Goal: Use online tool/utility: Utilize a website feature to perform a specific function

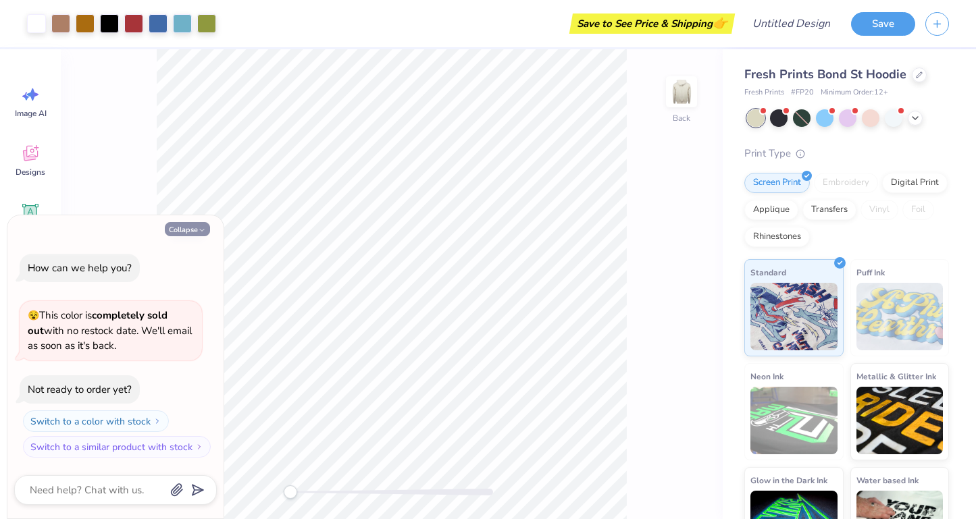
click at [188, 223] on button "Collapse" at bounding box center [187, 229] width 45 height 14
type textarea "x"
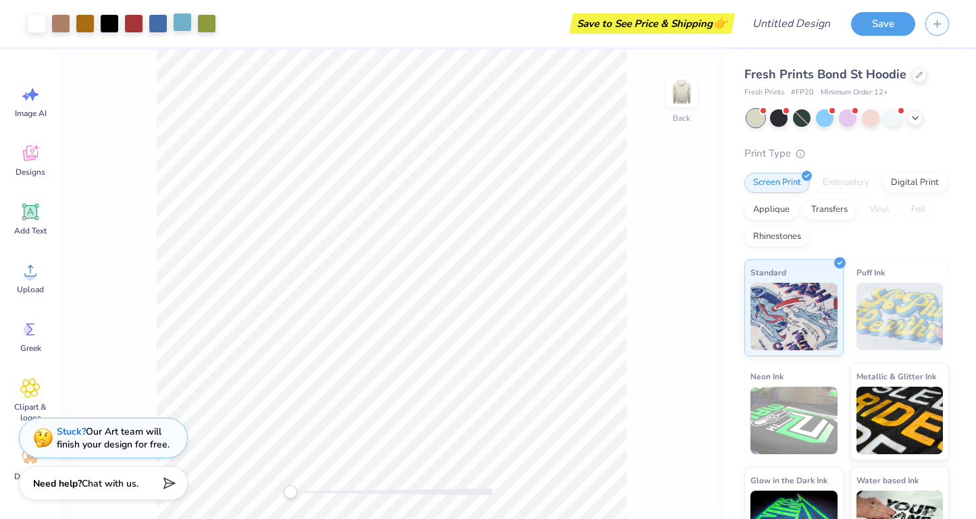
click at [180, 23] on div at bounding box center [182, 22] width 19 height 19
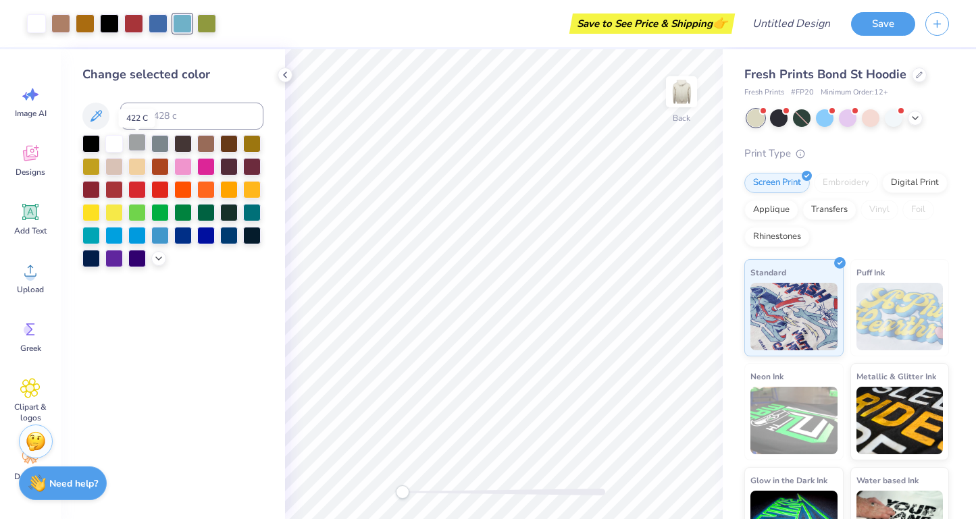
click at [136, 150] on div at bounding box center [137, 143] width 18 height 18
click at [115, 144] on div at bounding box center [114, 143] width 18 height 18
click at [143, 144] on div at bounding box center [137, 143] width 18 height 18
click at [202, 147] on div at bounding box center [206, 143] width 18 height 18
click at [81, 26] on div at bounding box center [85, 22] width 19 height 19
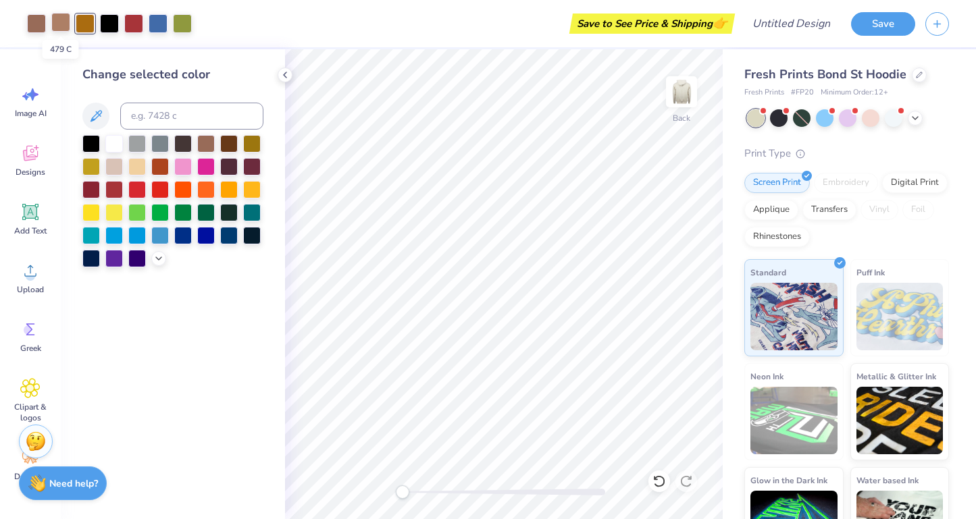
click at [59, 23] on div at bounding box center [60, 22] width 19 height 19
click at [282, 74] on icon at bounding box center [285, 75] width 11 height 11
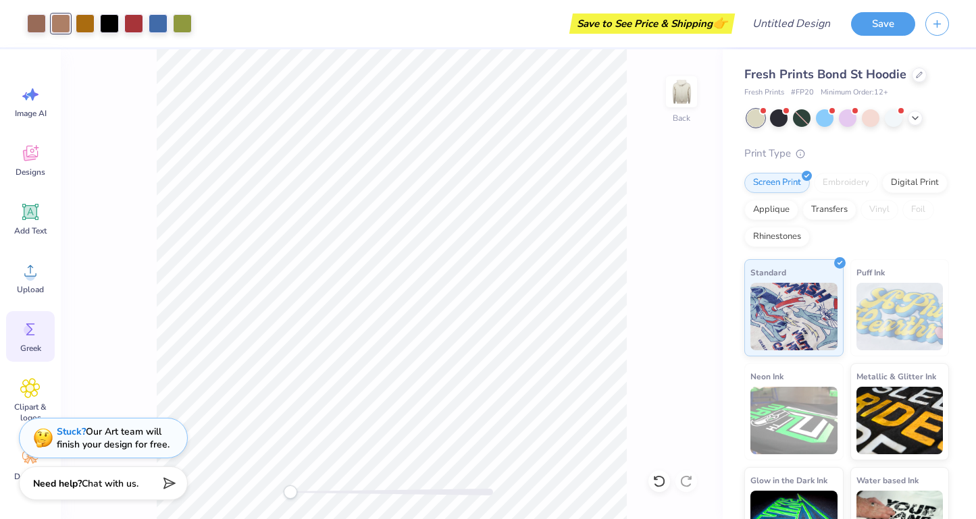
click at [26, 332] on circle at bounding box center [28, 329] width 9 height 9
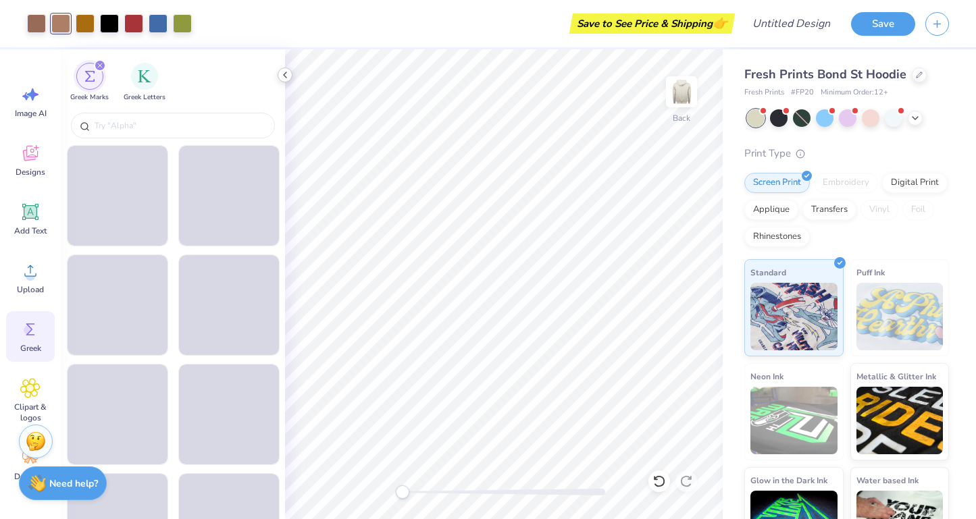
click at [284, 74] on icon at bounding box center [285, 75] width 11 height 11
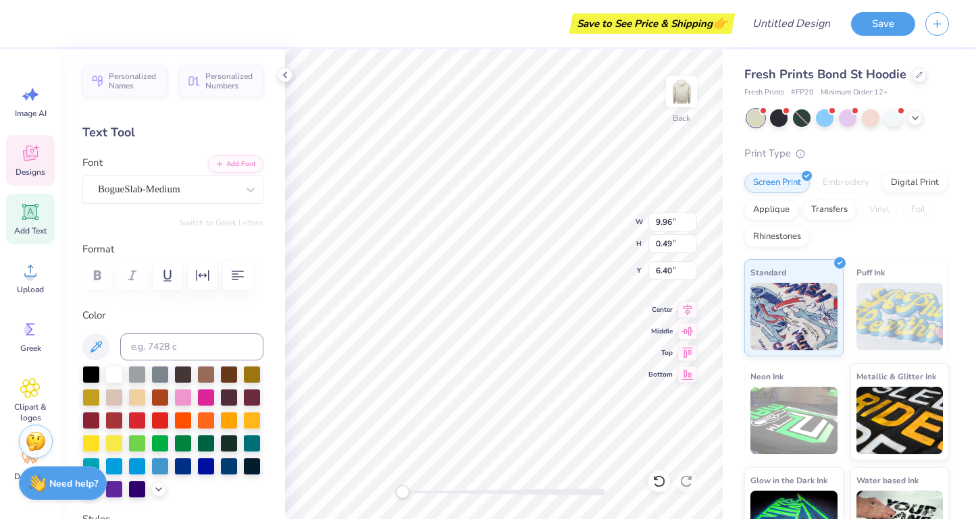
type textarea "M"
click at [38, 333] on icon at bounding box center [30, 329] width 20 height 20
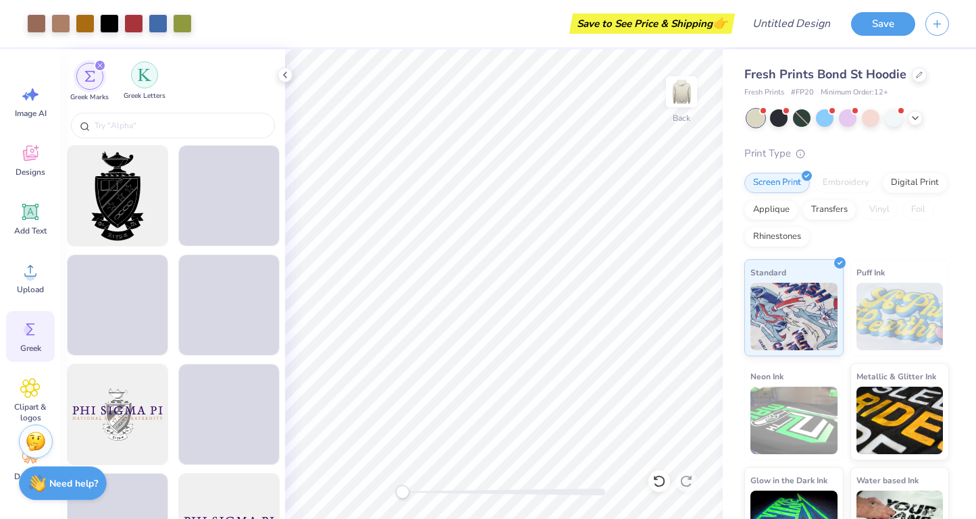
click at [139, 72] on img "filter for Greek Letters" at bounding box center [145, 75] width 14 height 14
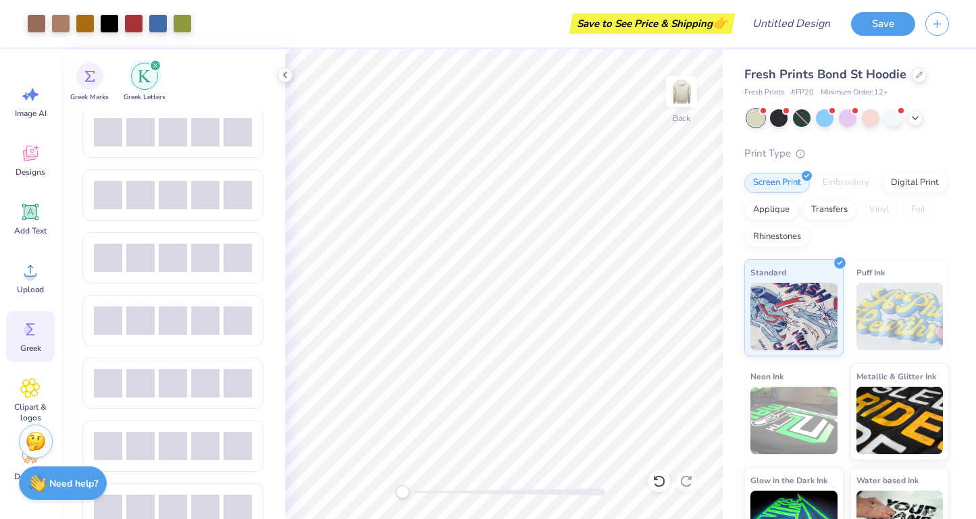
scroll to position [506, 0]
click at [916, 119] on icon at bounding box center [914, 116] width 11 height 11
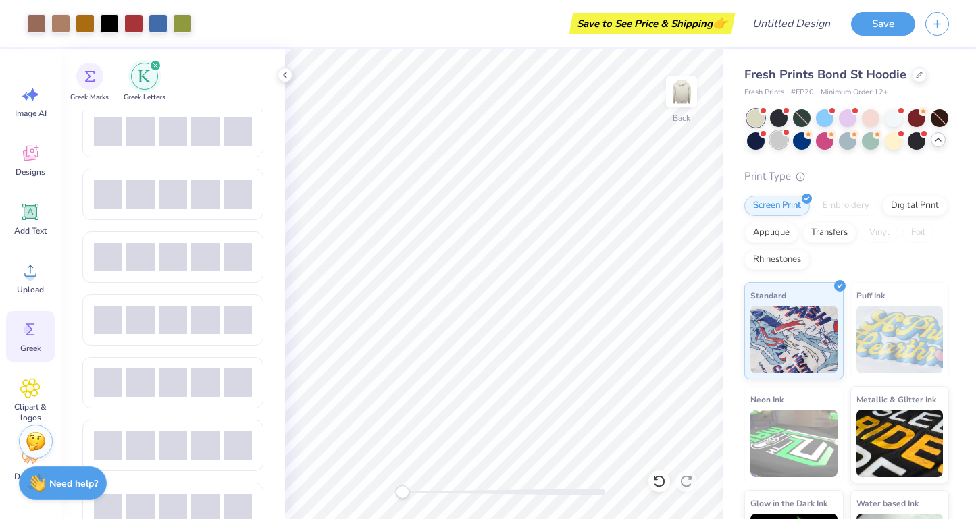
click at [782, 144] on div at bounding box center [779, 140] width 18 height 18
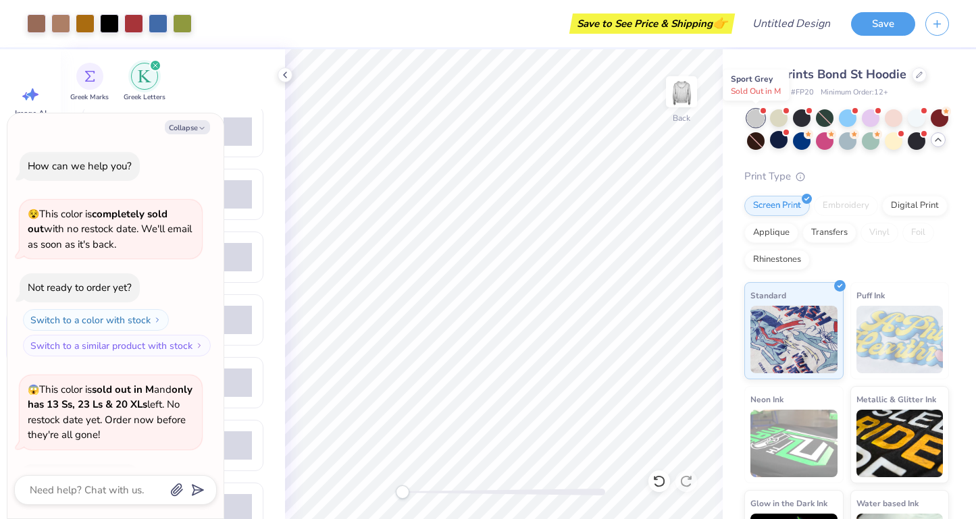
scroll to position [86, 0]
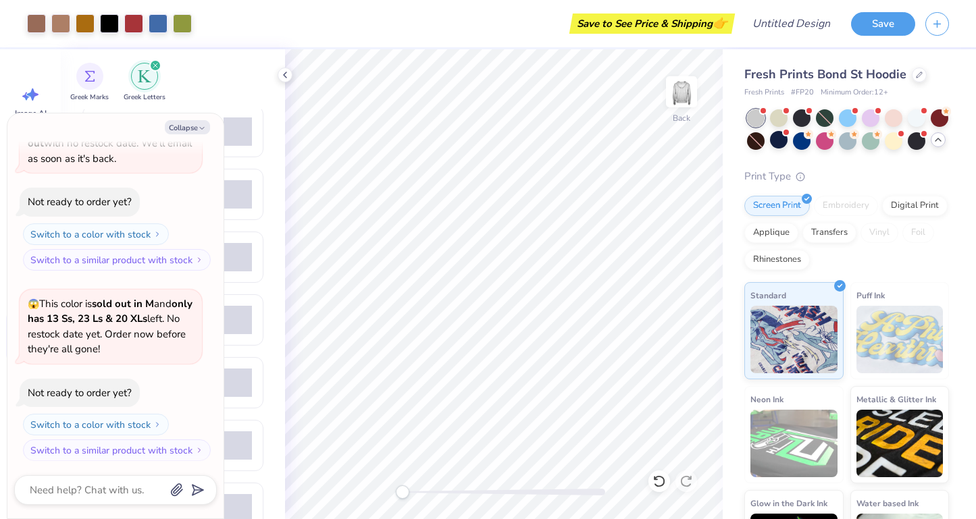
click at [939, 137] on icon at bounding box center [937, 139] width 11 height 11
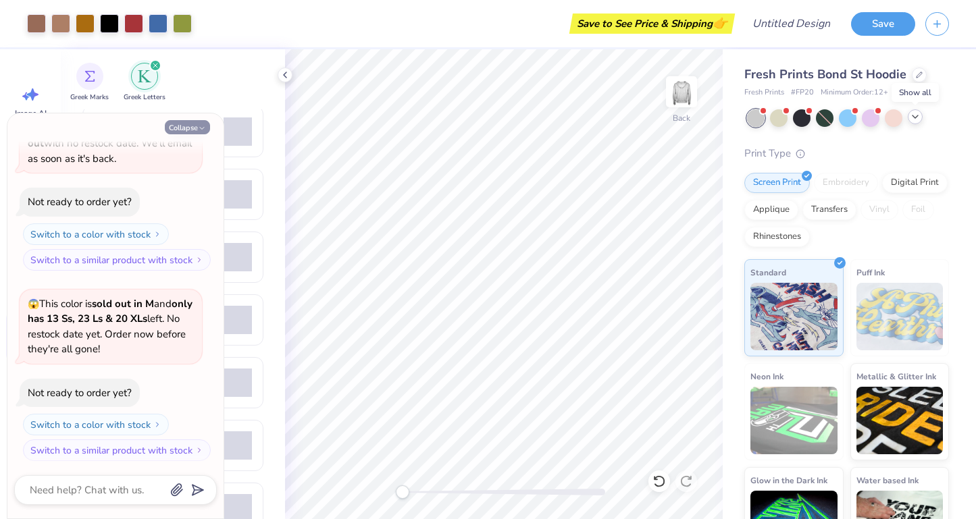
click at [198, 132] on icon "button" at bounding box center [202, 128] width 8 height 8
type textarea "x"
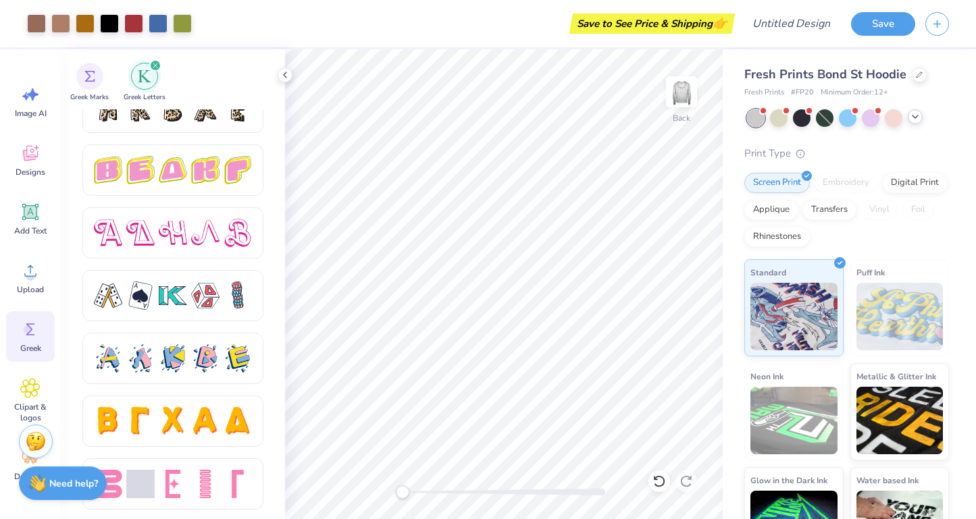
scroll to position [2288, 0]
click at [284, 72] on icon at bounding box center [285, 75] width 11 height 11
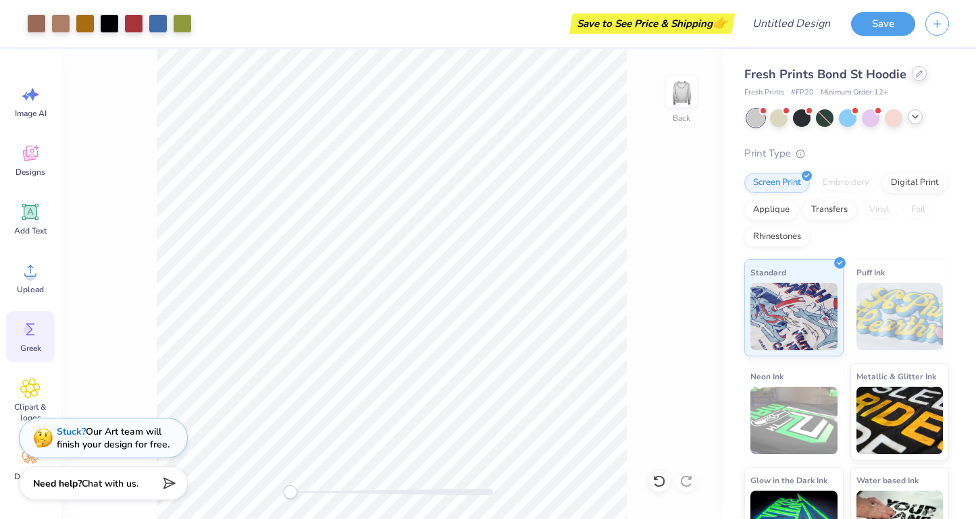
click at [916, 78] on div at bounding box center [919, 73] width 15 height 15
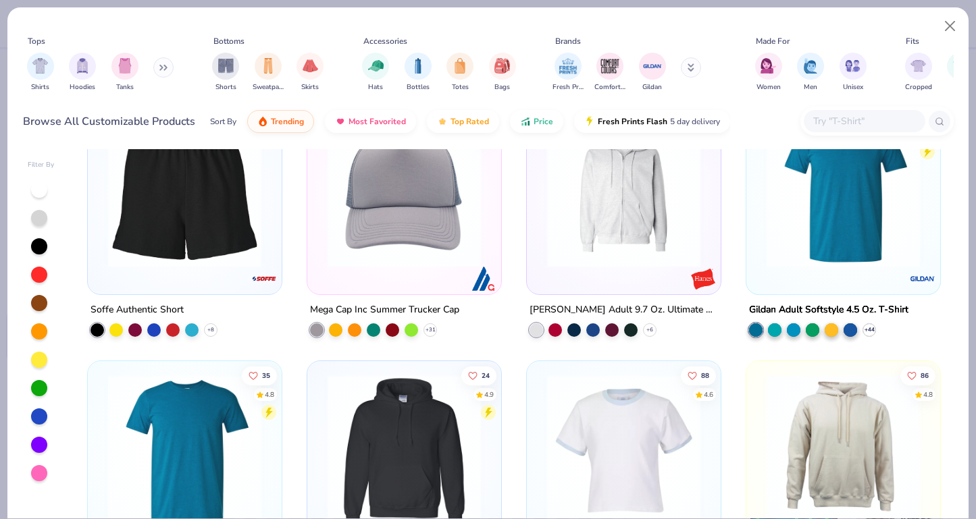
scroll to position [5015, 0]
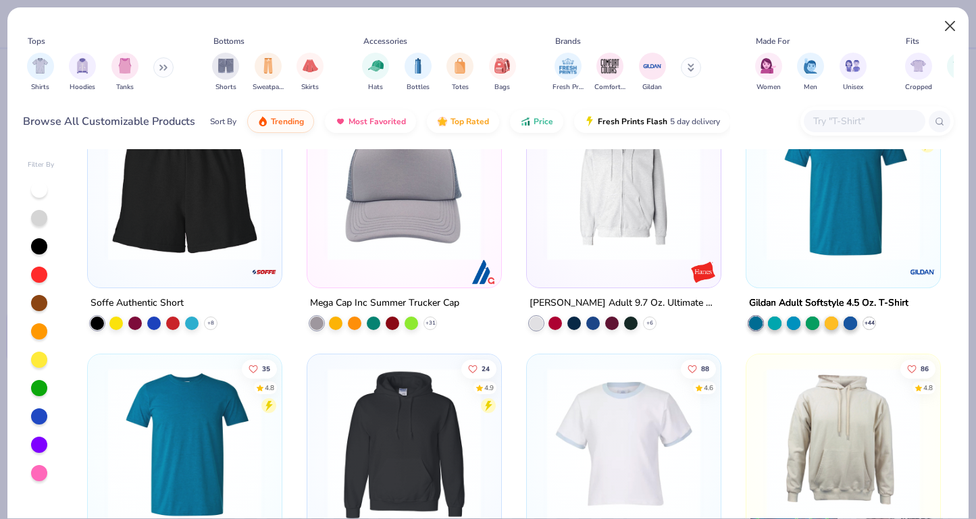
click at [943, 28] on button "Close" at bounding box center [950, 27] width 26 height 26
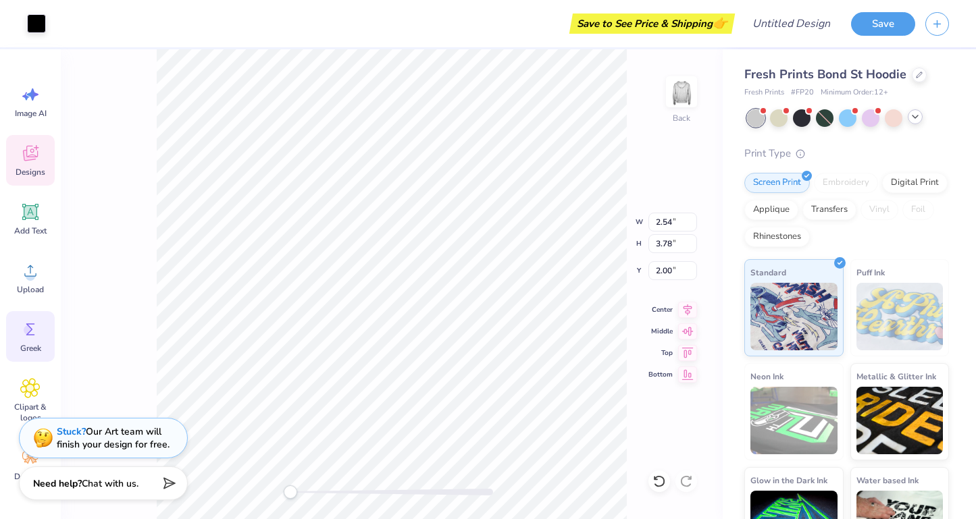
type input "2.97"
type input "3.75"
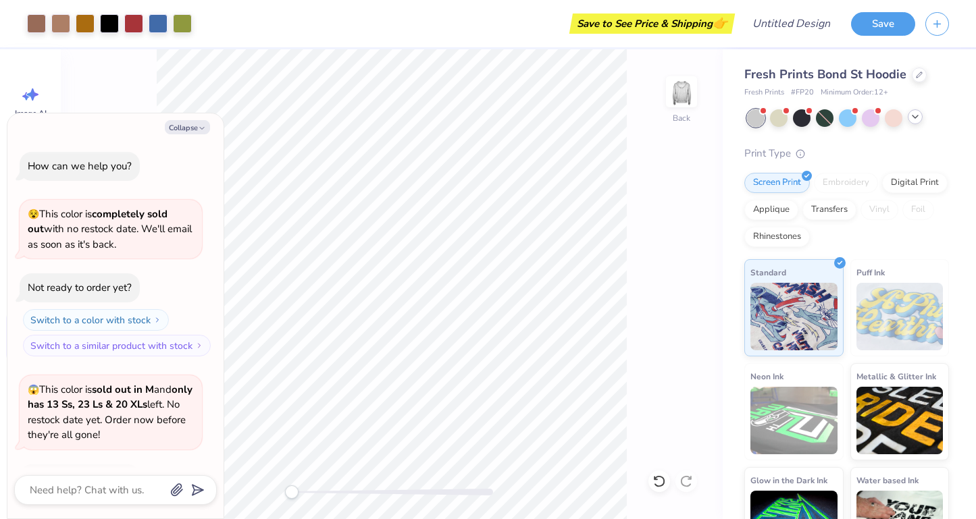
scroll to position [167, 0]
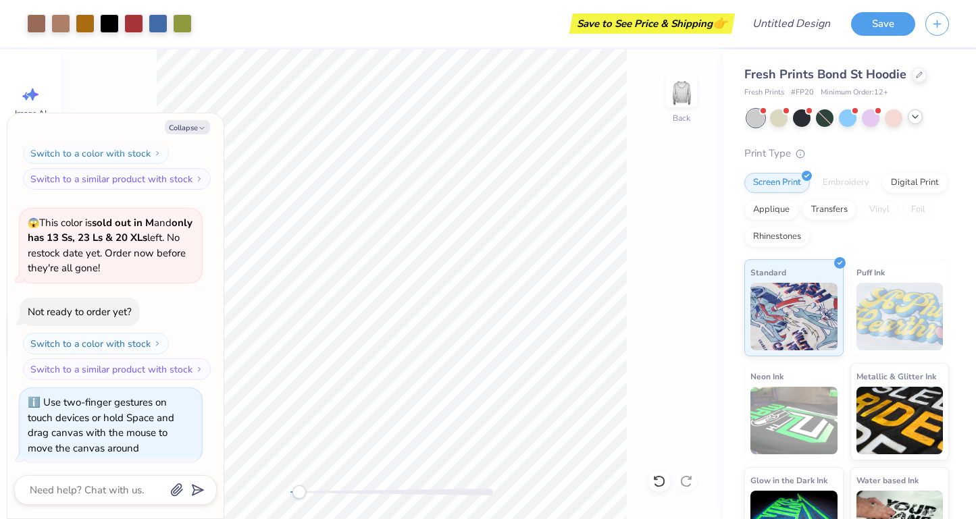
drag, startPoint x: 292, startPoint y: 492, endPoint x: 300, endPoint y: 490, distance: 8.5
click at [299, 490] on div "Accessibility label" at bounding box center [299, 492] width 14 height 14
type textarea "x"
